Goal: Communication & Community: Connect with others

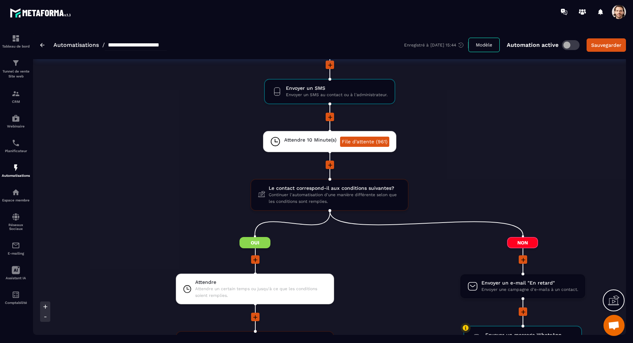
scroll to position [890, 0]
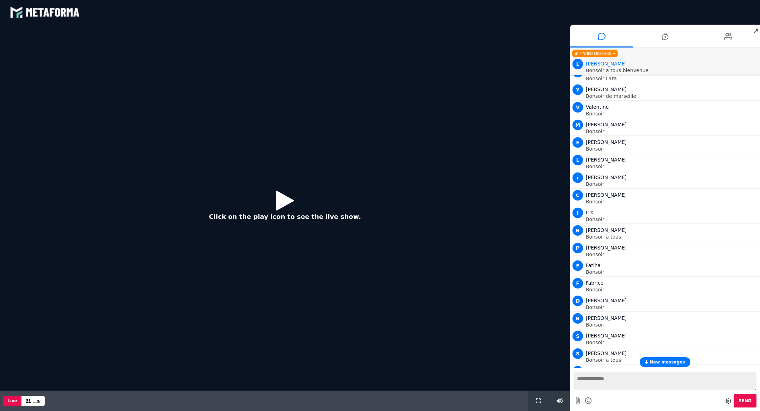
scroll to position [764, 0]
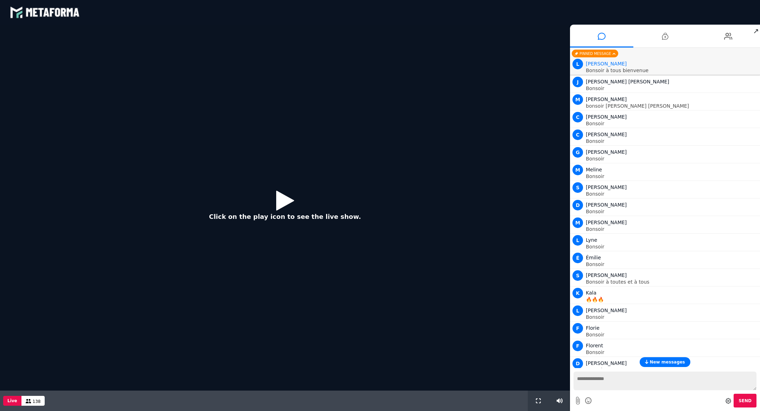
click at [290, 205] on icon at bounding box center [285, 200] width 18 height 23
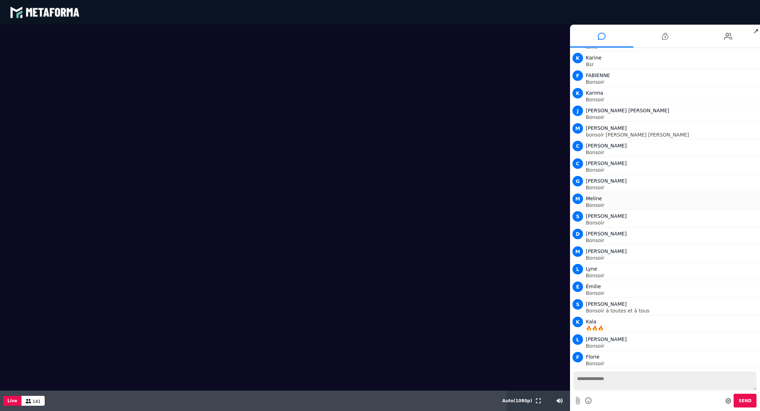
scroll to position [732, 0]
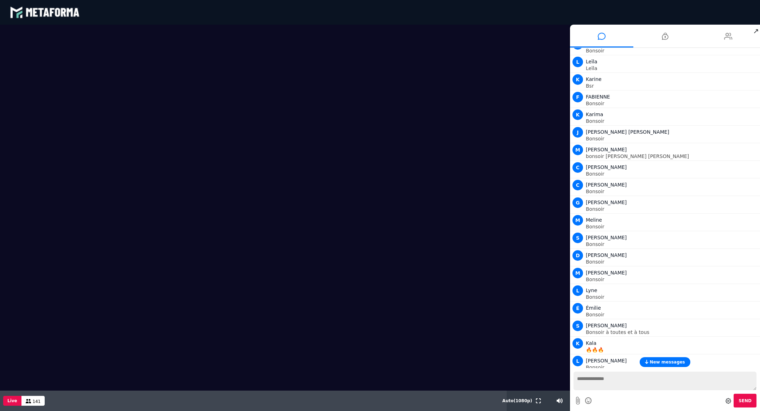
click at [730, 36] on icon at bounding box center [728, 36] width 8 height 18
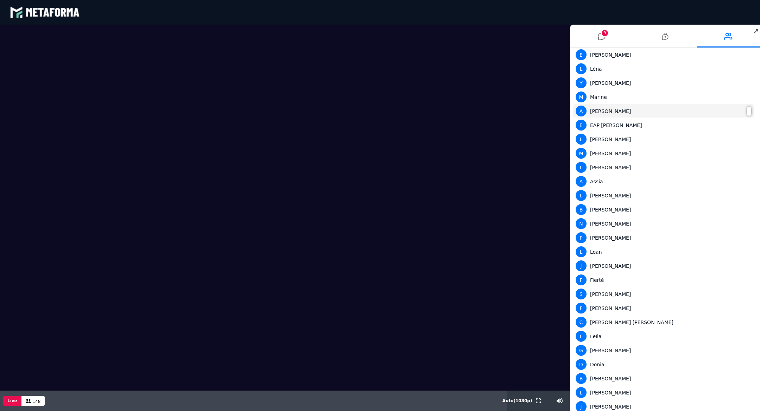
scroll to position [0, 0]
